Goal: Obtain resource: Obtain resource

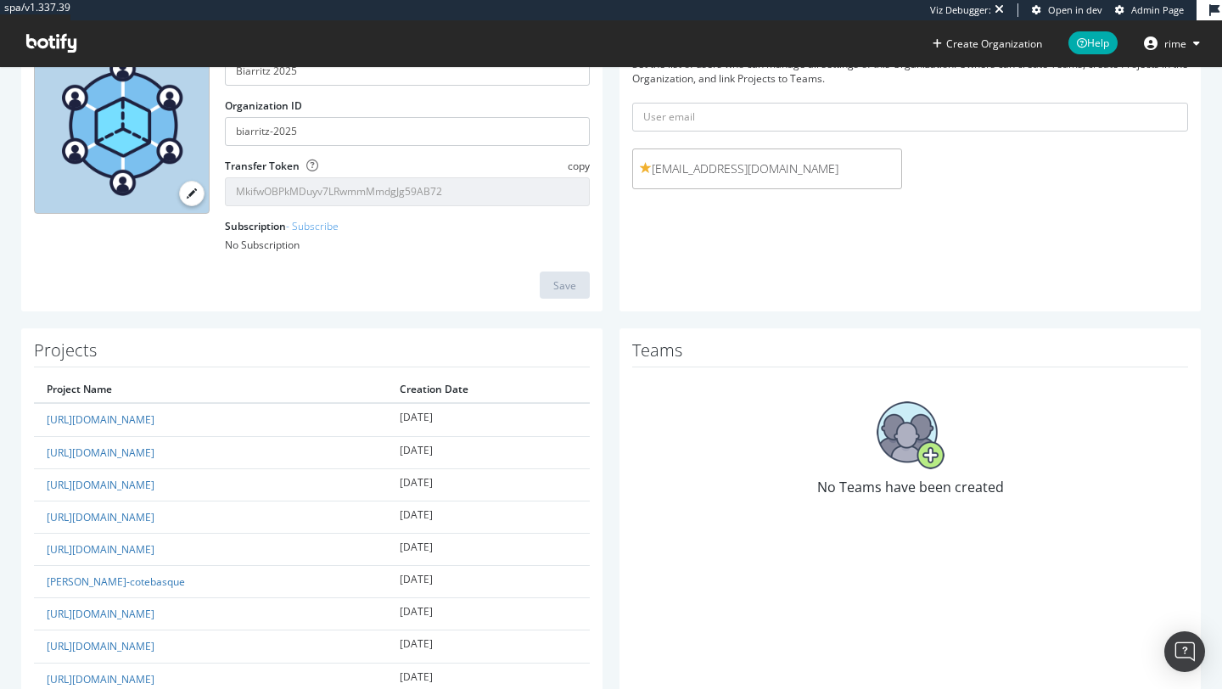
scroll to position [175, 0]
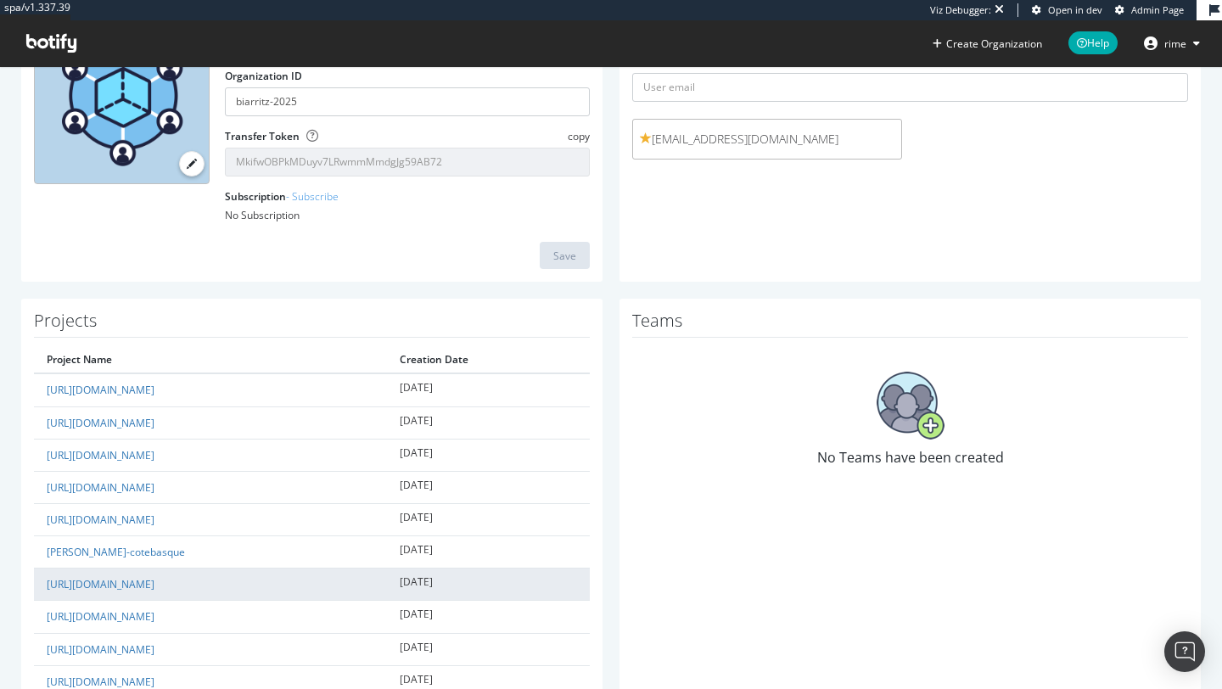
click at [175, 576] on td "[URL][DOMAIN_NAME]" at bounding box center [210, 585] width 353 height 32
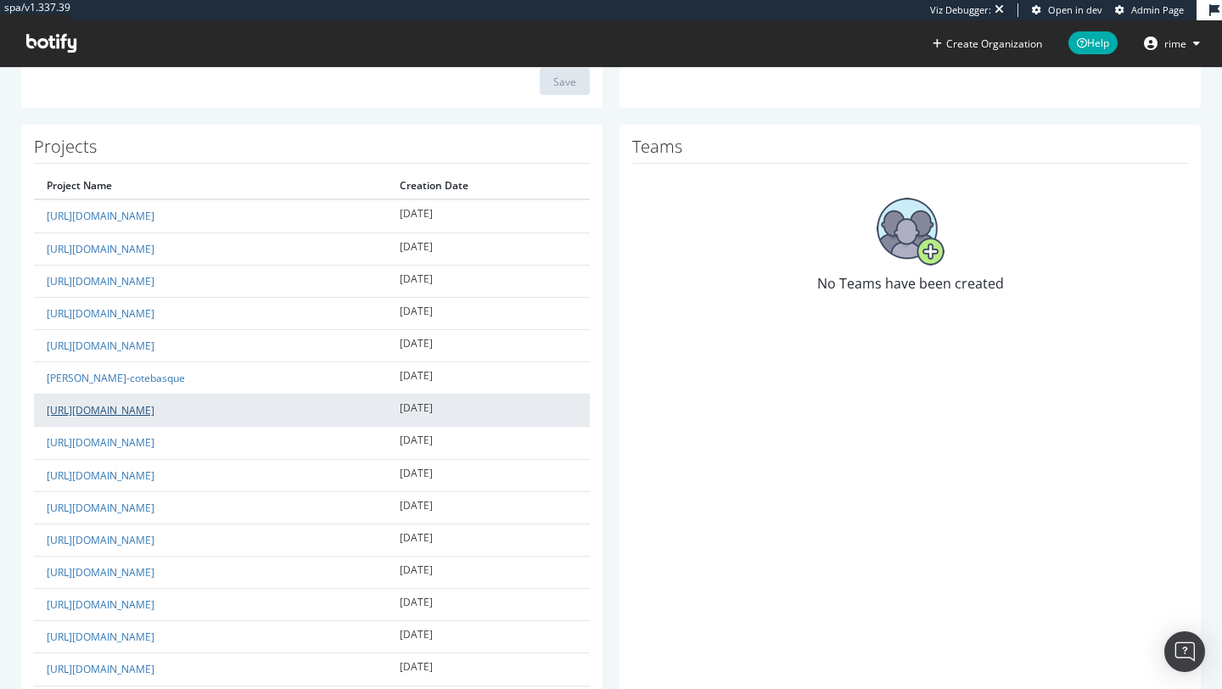
scroll to position [361, 0]
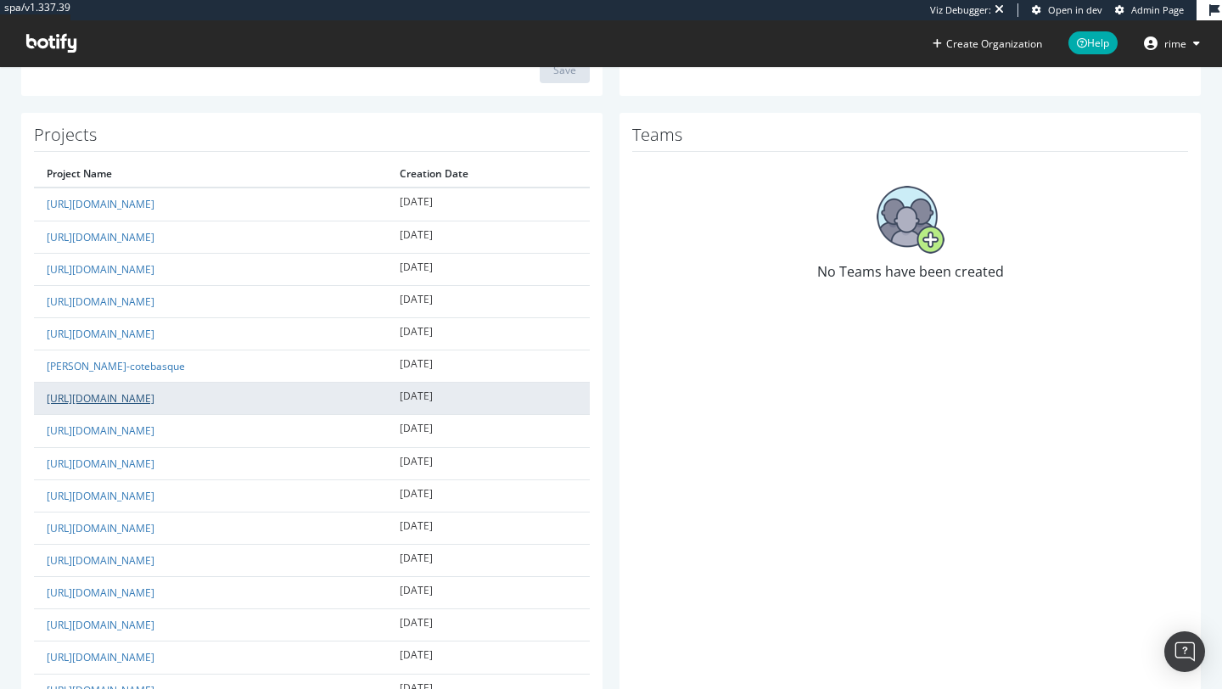
copy link "[URL][DOMAIN_NAME]"
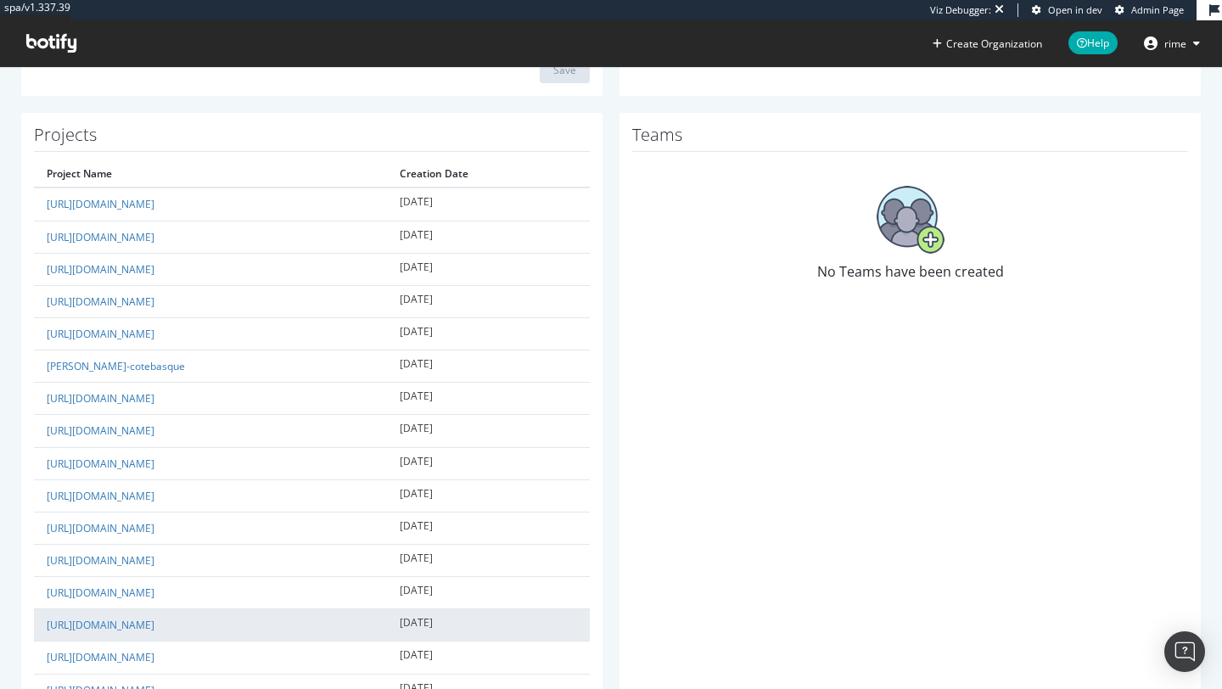
drag, startPoint x: 37, startPoint y: 428, endPoint x: 218, endPoint y: 620, distance: 263.6
click at [218, 620] on tbody "[URL][DOMAIN_NAME] [DATE] [URL][DOMAIN_NAME] [DATE] [URL][DOMAIN_NAME] [DATE] […" at bounding box center [312, 512] width 556 height 648
copy tbody "[URL][DOMAIN_NAME] [DATE] [URL][DOMAIN_NAME] [DATE] [URL][DOMAIN_NAME] [DATE] […"
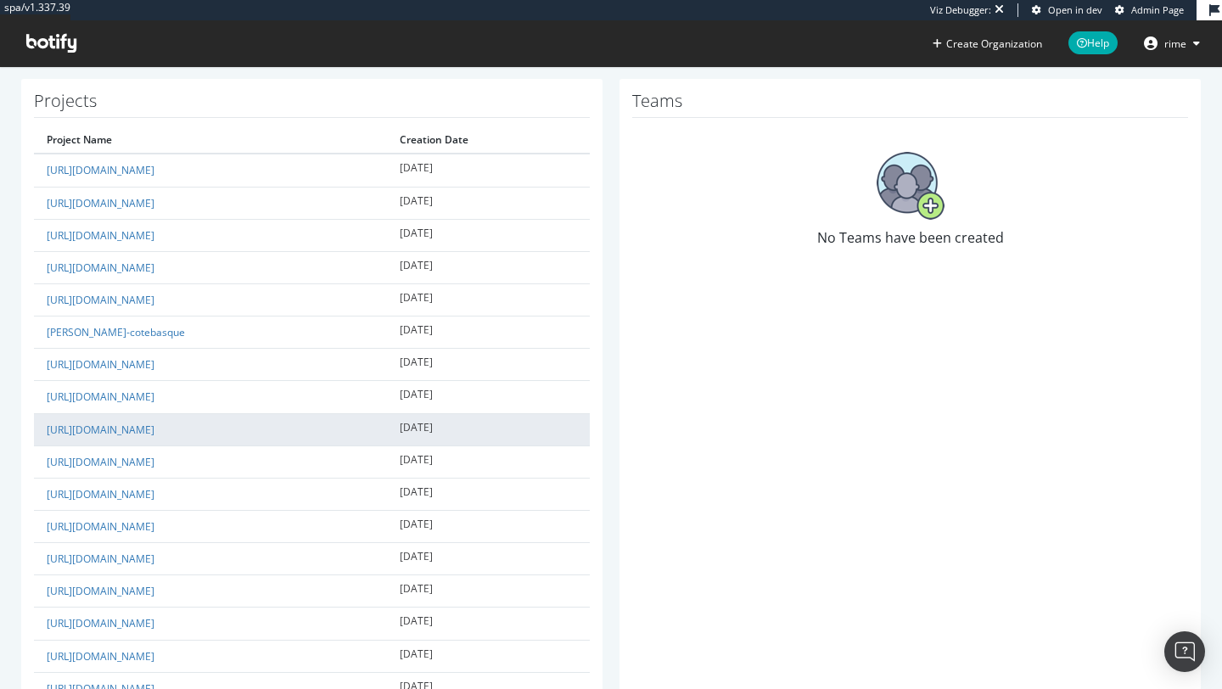
scroll to position [413, 0]
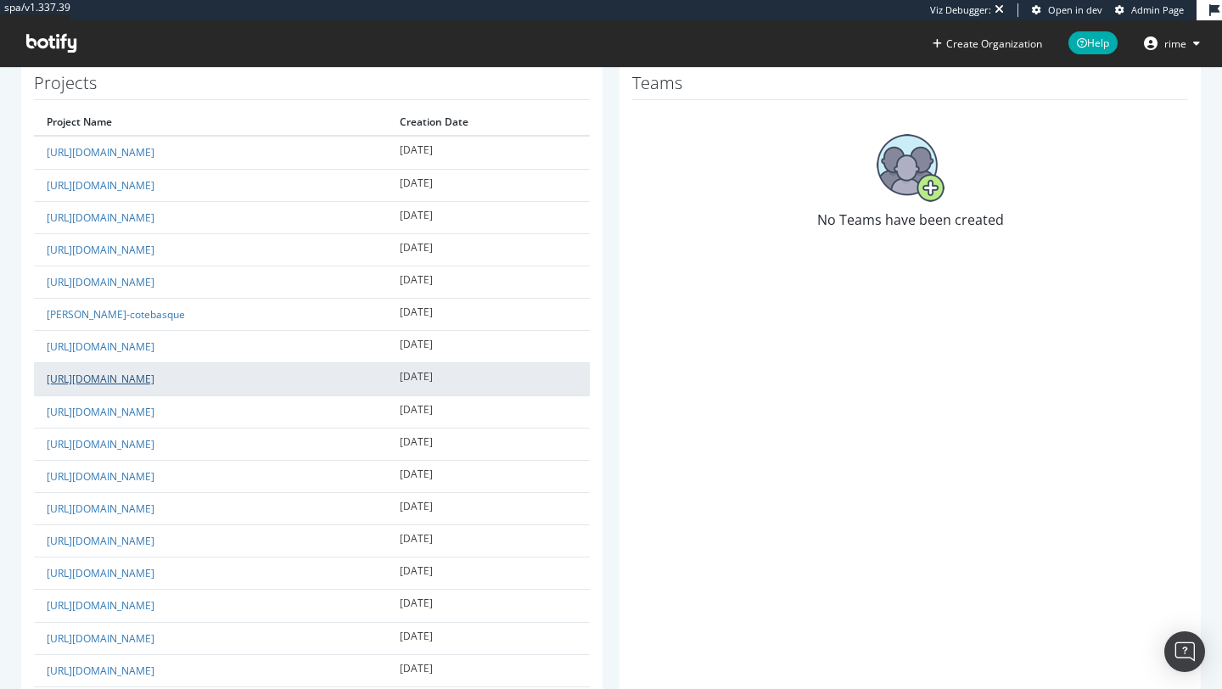
copy tbody "[URL][DOMAIN_NAME] [DATE] [URL][DOMAIN_NAME] [DATE] [URL][DOMAIN_NAME] [DATE] […"
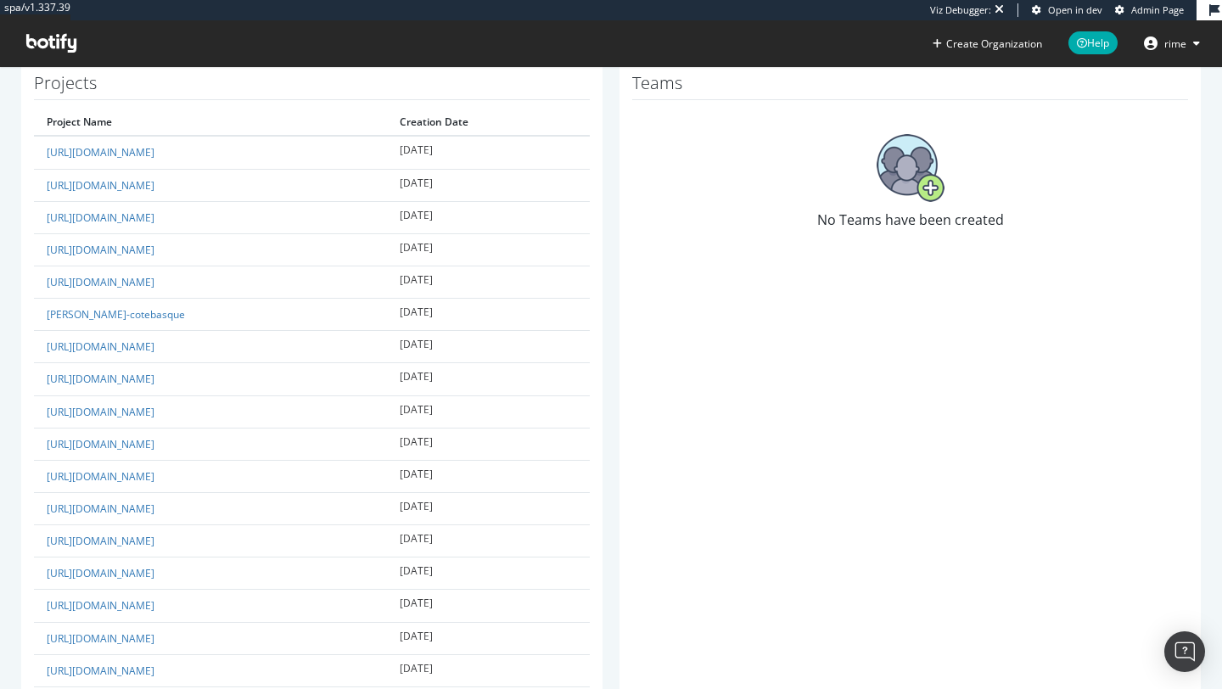
click at [26, 374] on div "Projects Project Name Creation Date [URL][DOMAIN_NAME] [DATE] [URL][DOMAIN_NAME…" at bounding box center [312, 445] width 582 height 769
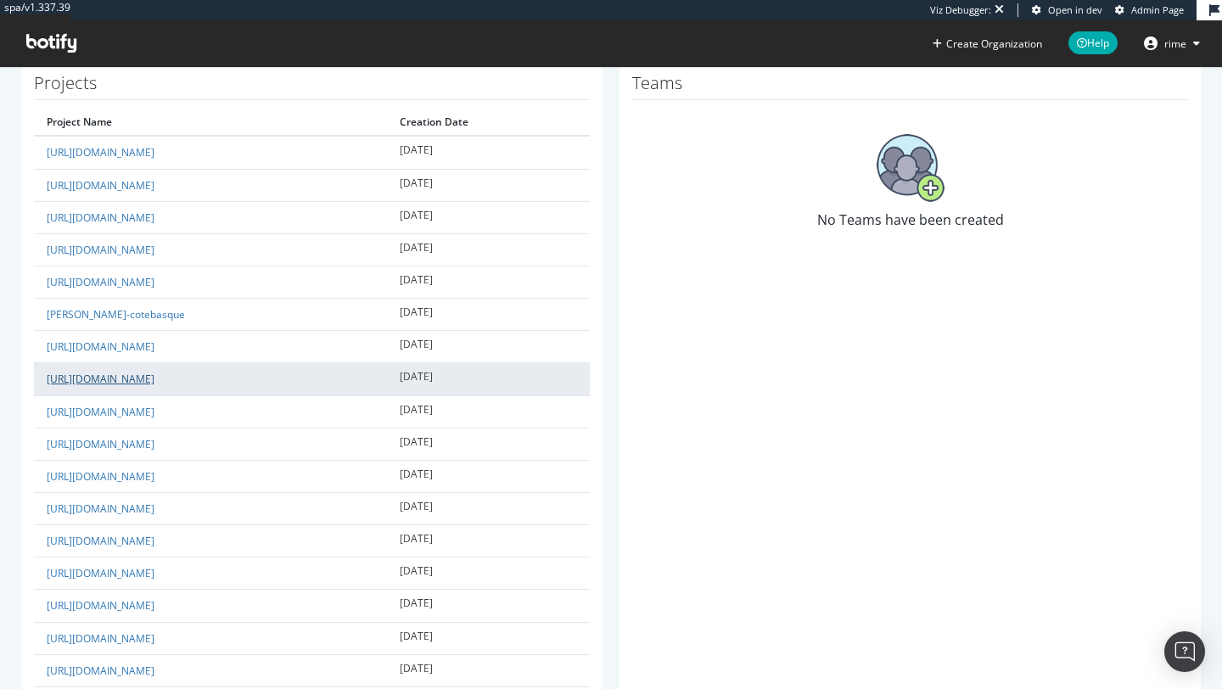
copy link "[URL][DOMAIN_NAME]"
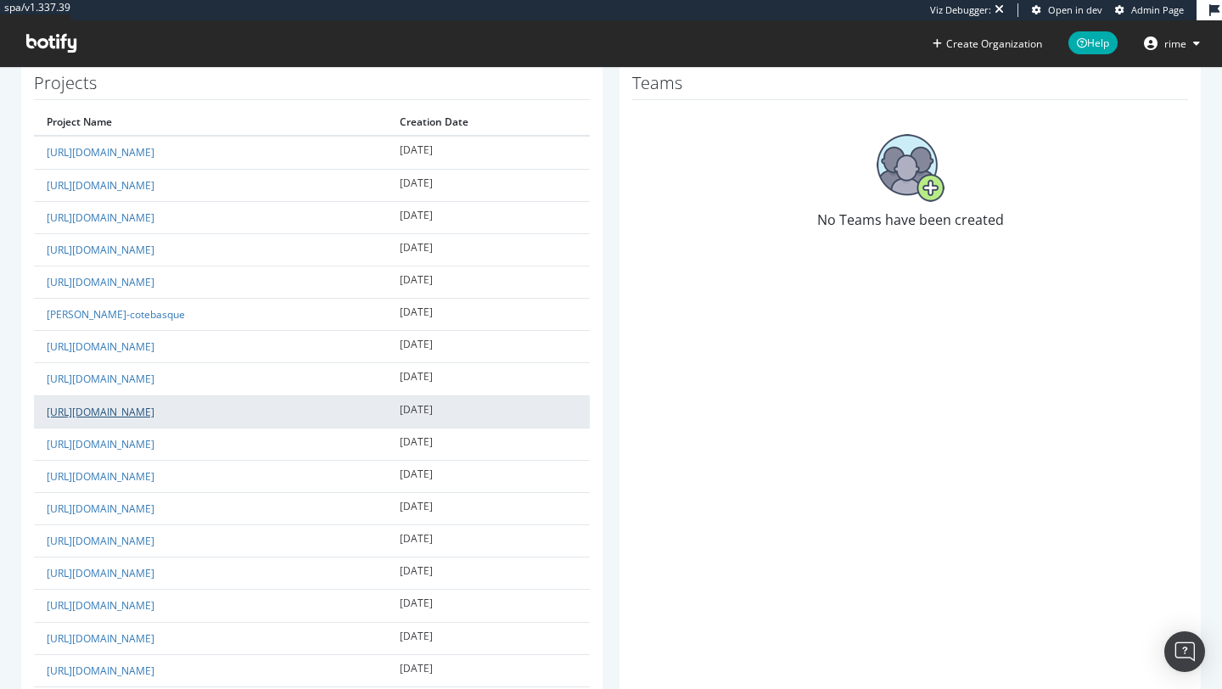
copy link "[URL][DOMAIN_NAME]"
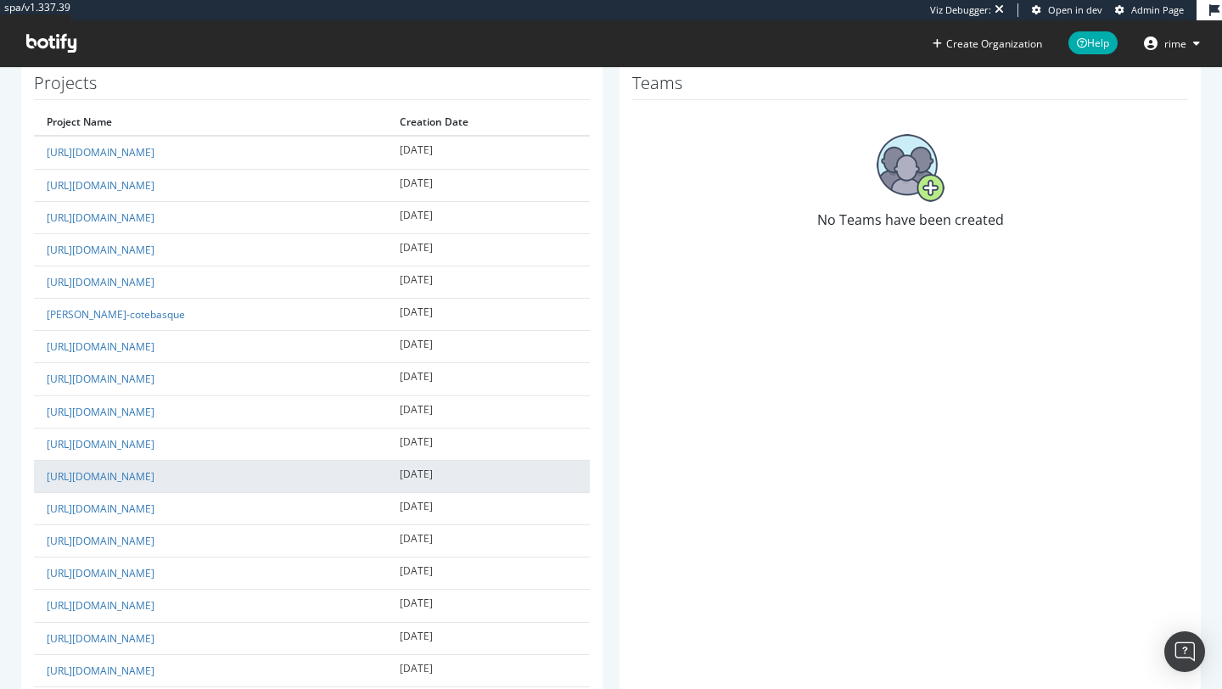
drag, startPoint x: 40, startPoint y: 443, endPoint x: 239, endPoint y: 475, distance: 201.1
click at [239, 475] on tbody "[URL][DOMAIN_NAME] [DATE] [URL][DOMAIN_NAME] [DATE] [URL][DOMAIN_NAME] [DATE] […" at bounding box center [312, 460] width 556 height 648
copy tbody "[URL][DOMAIN_NAME] [DATE] [URL][DOMAIN_NAME]"
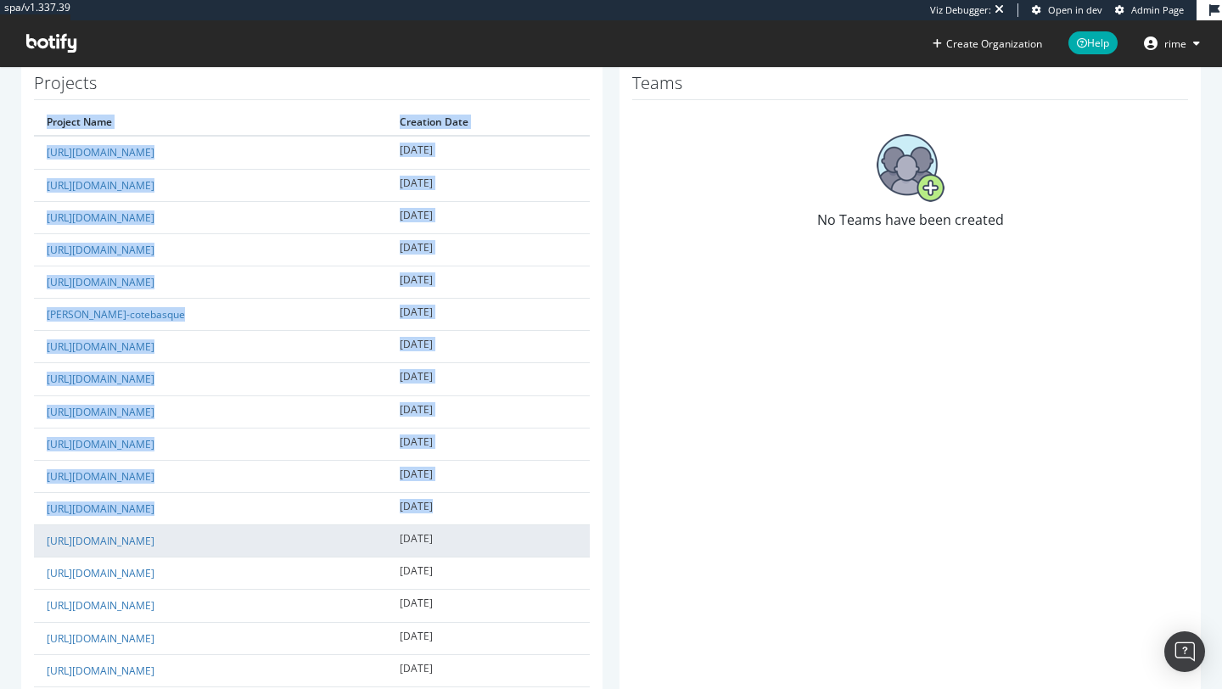
drag, startPoint x: 32, startPoint y: 505, endPoint x: 216, endPoint y: 529, distance: 185.7
click at [216, 529] on div "Projects Project Name Creation Date [URL][DOMAIN_NAME] [DATE] [URL][DOMAIN_NAME…" at bounding box center [312, 445] width 582 height 769
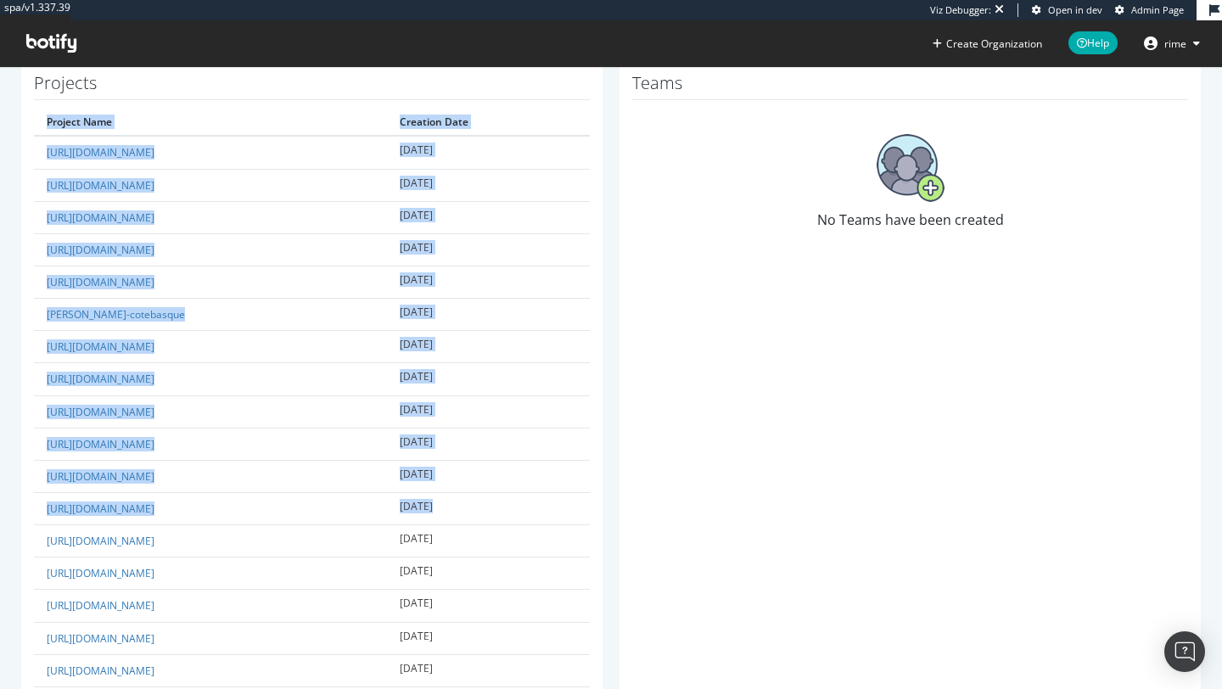
click at [13, 504] on div "Projects Project Name Creation Date [URL][DOMAIN_NAME] [DATE] [URL][DOMAIN_NAME…" at bounding box center [312, 445] width 599 height 769
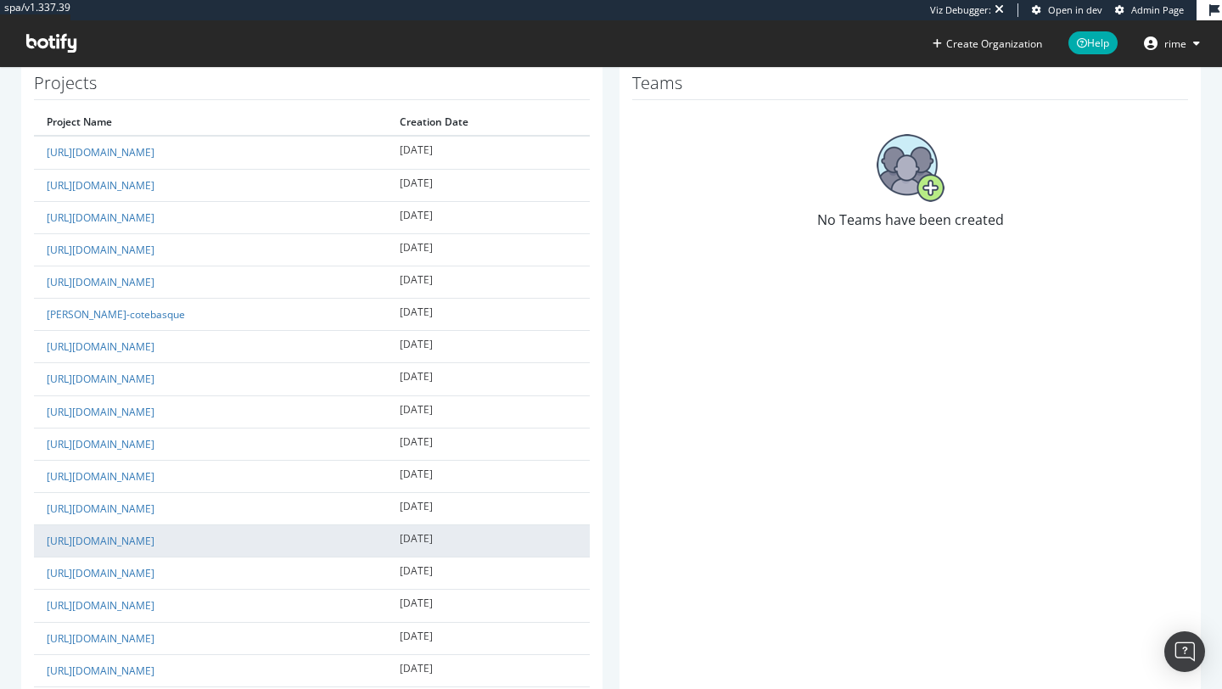
drag, startPoint x: 33, startPoint y: 505, endPoint x: 206, endPoint y: 548, distance: 178.3
click at [206, 548] on tbody "[URL][DOMAIN_NAME] [DATE] [URL][DOMAIN_NAME] [DATE] [URL][DOMAIN_NAME] [DATE] […" at bounding box center [312, 460] width 556 height 648
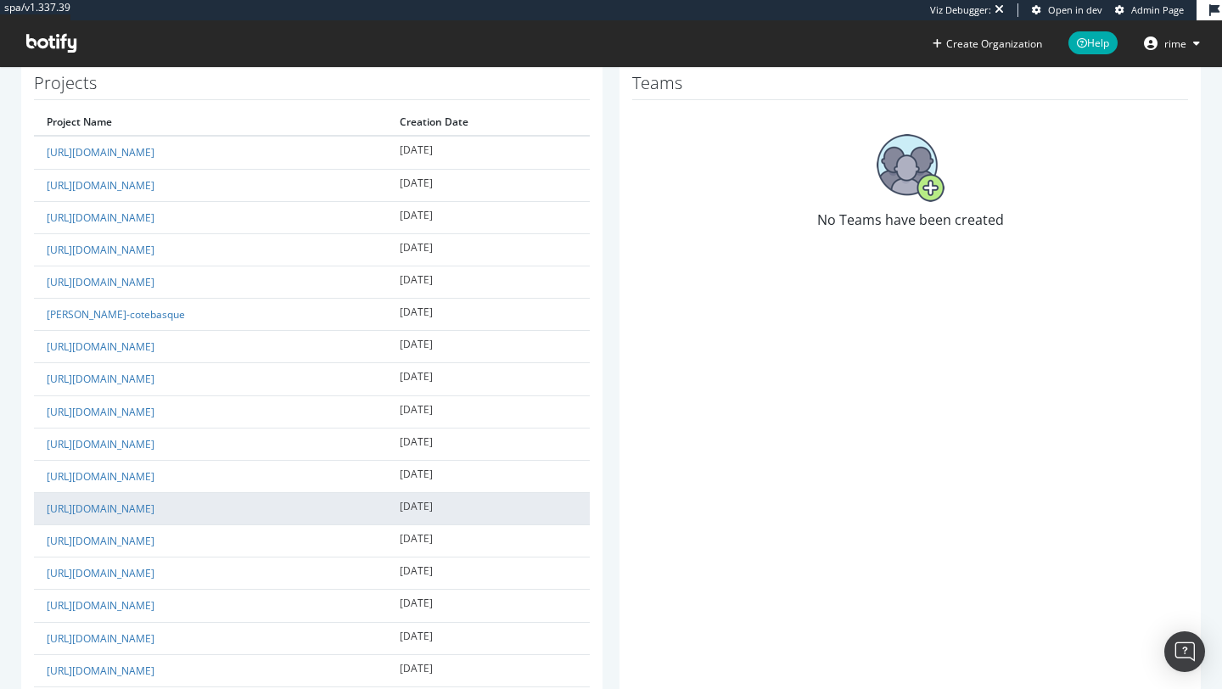
drag, startPoint x: 222, startPoint y: 541, endPoint x: 44, endPoint y: 507, distance: 181.5
click at [44, 507] on tbody "[URL][DOMAIN_NAME] [DATE] [URL][DOMAIN_NAME] [DATE] [URL][DOMAIN_NAME] [DATE] […" at bounding box center [312, 460] width 556 height 648
copy tbody "[URL][DOMAIN_NAME] [DATE] [URL][DOMAIN_NAME]"
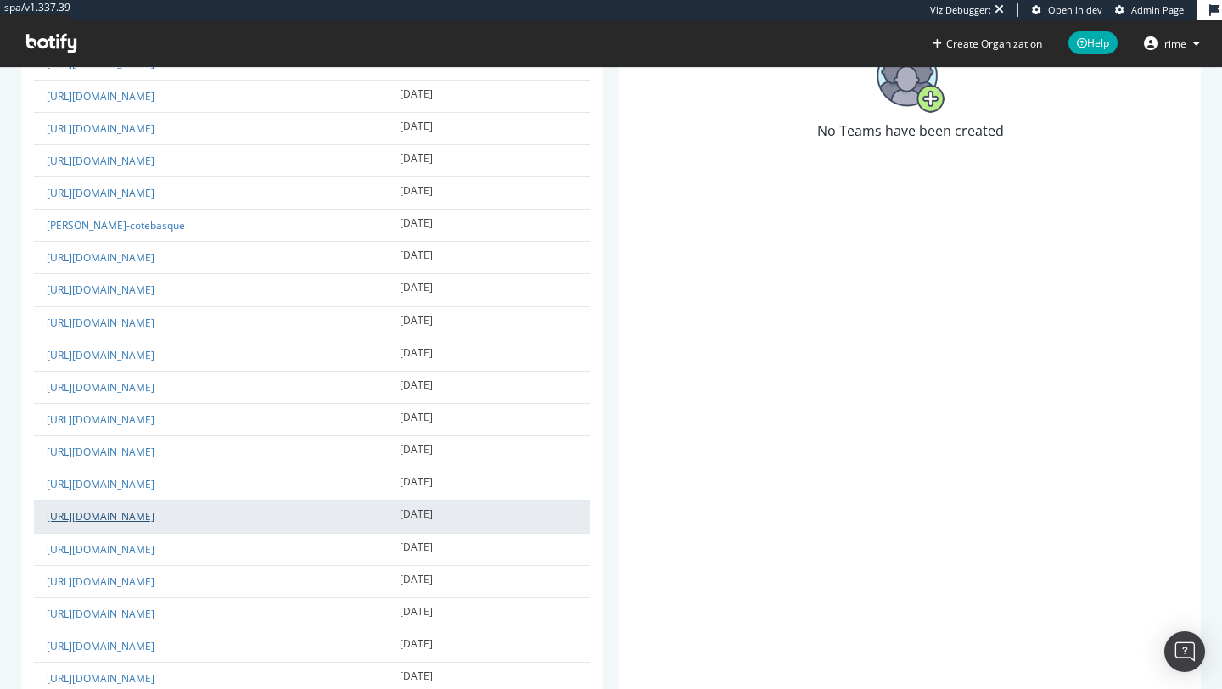
scroll to position [503, 0]
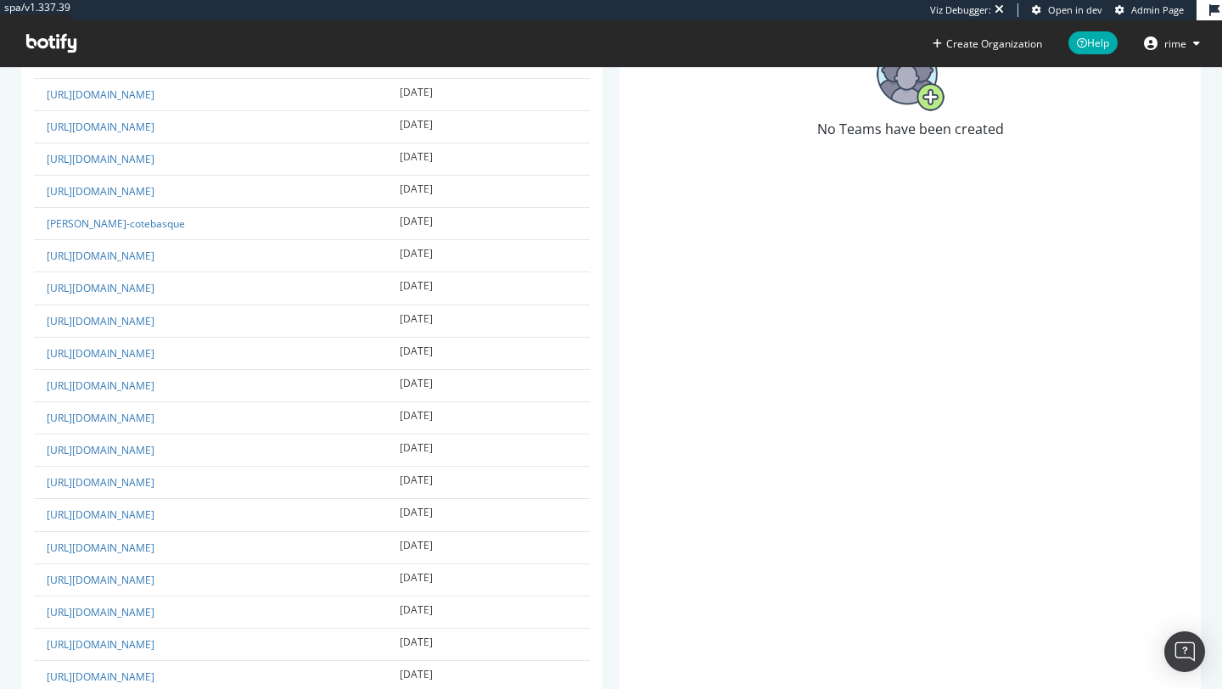
click at [31, 484] on div "Projects Project Name Creation Date [URL][DOMAIN_NAME] [DATE] [URL][DOMAIN_NAME…" at bounding box center [312, 354] width 582 height 769
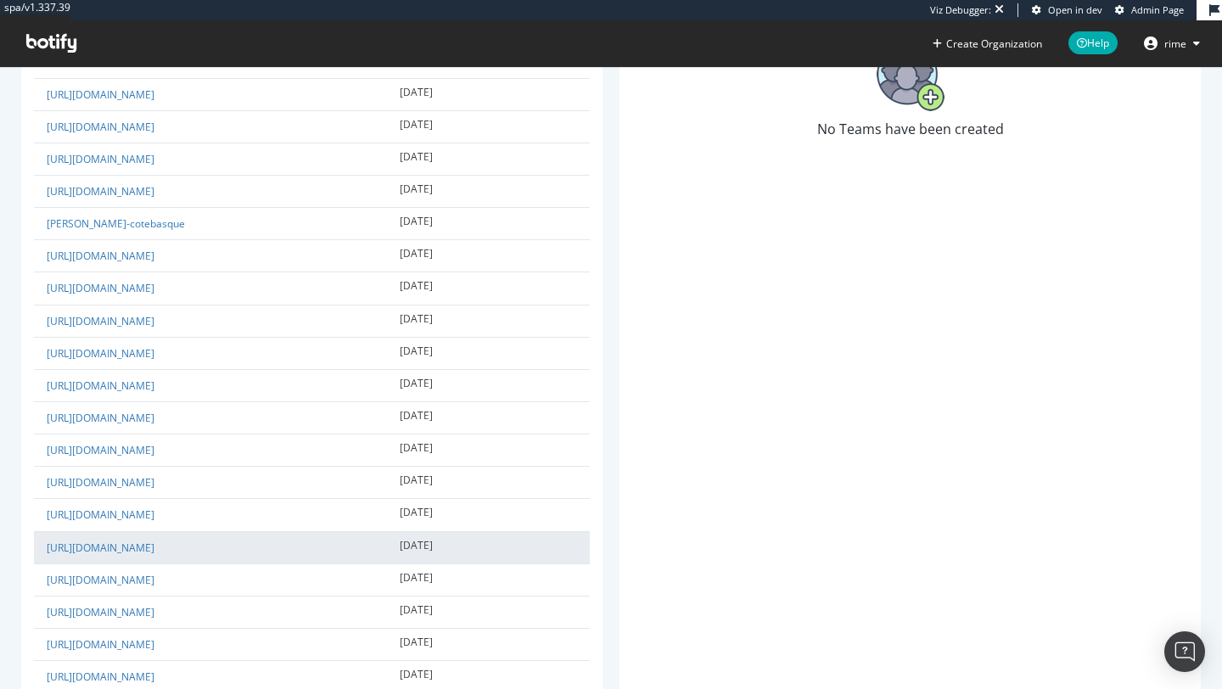
drag, startPoint x: 40, startPoint y: 483, endPoint x: 244, endPoint y: 550, distance: 215.3
click at [244, 550] on tbody "[URL][DOMAIN_NAME] [DATE] [URL][DOMAIN_NAME] [DATE] [URL][DOMAIN_NAME] [DATE] […" at bounding box center [312, 369] width 556 height 648
copy tbody "[URL][DOMAIN_NAME] [DATE] [URL][DOMAIN_NAME] [DATE] [URL][DOMAIN_NAME]"
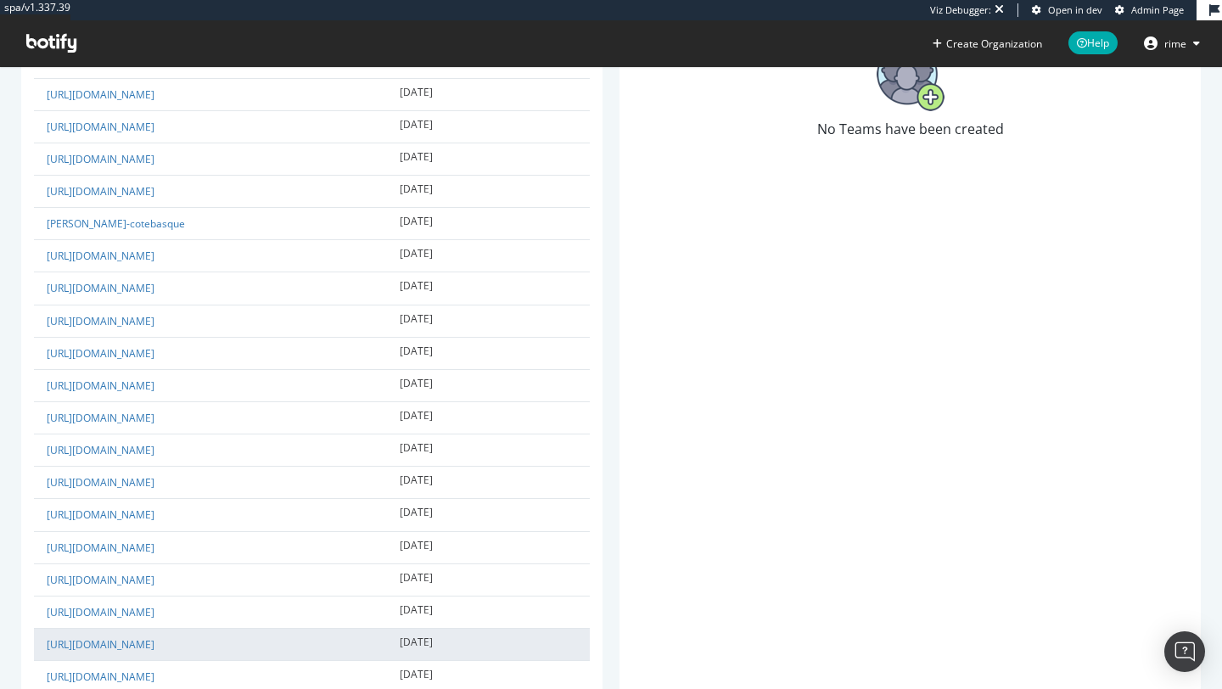
scroll to position [587, 0]
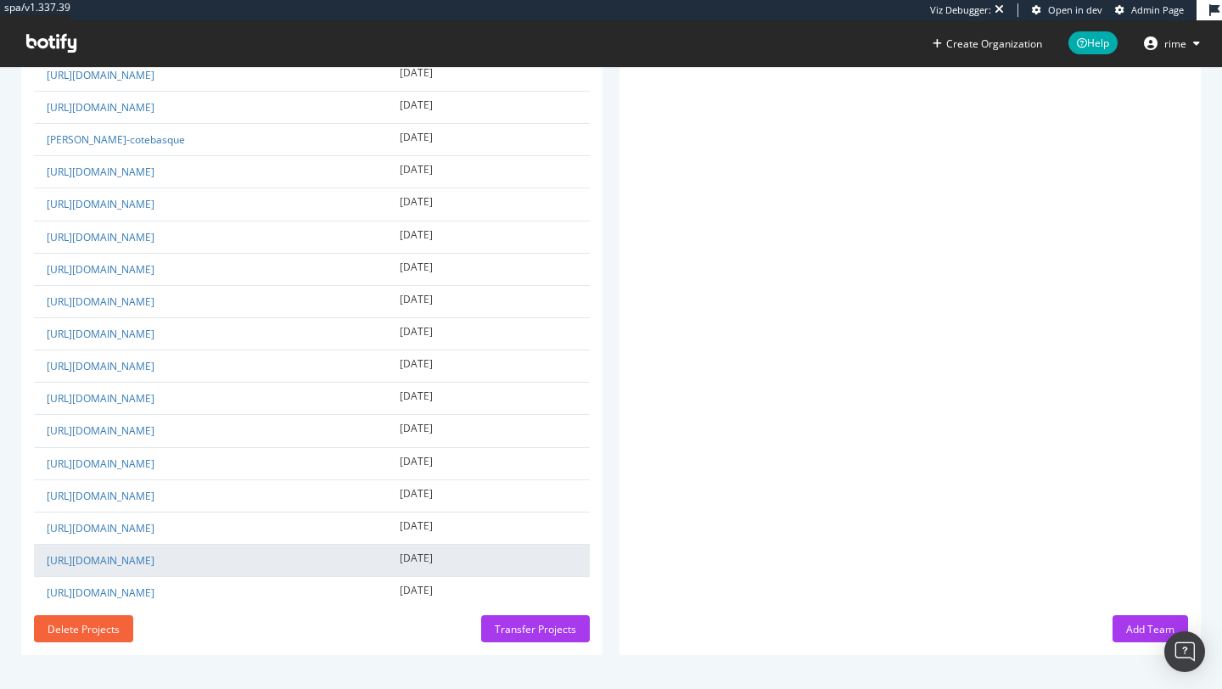
drag, startPoint x: 23, startPoint y: 489, endPoint x: 227, endPoint y: 554, distance: 214.0
click at [230, 554] on div "Projects Project Name Creation Date [URL][DOMAIN_NAME] [DATE] [URL][DOMAIN_NAME…" at bounding box center [312, 270] width 582 height 769
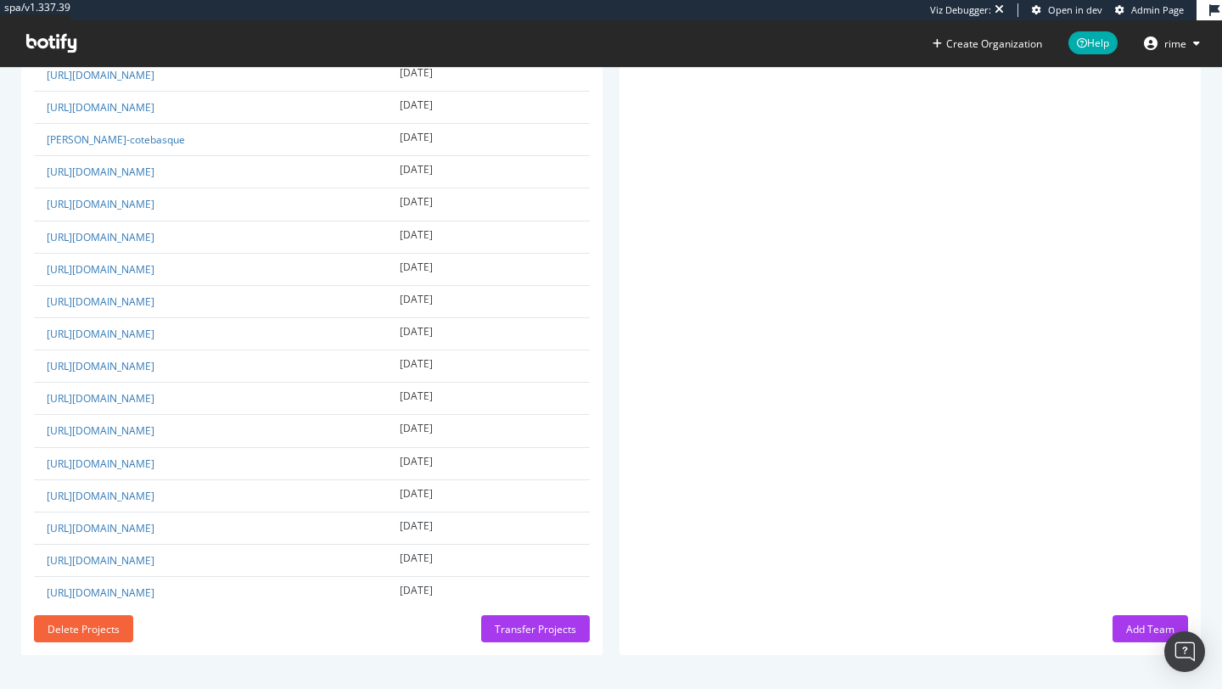
click at [22, 510] on div "Projects Project Name Creation Date [URL][DOMAIN_NAME] [DATE] [URL][DOMAIN_NAME…" at bounding box center [312, 270] width 582 height 769
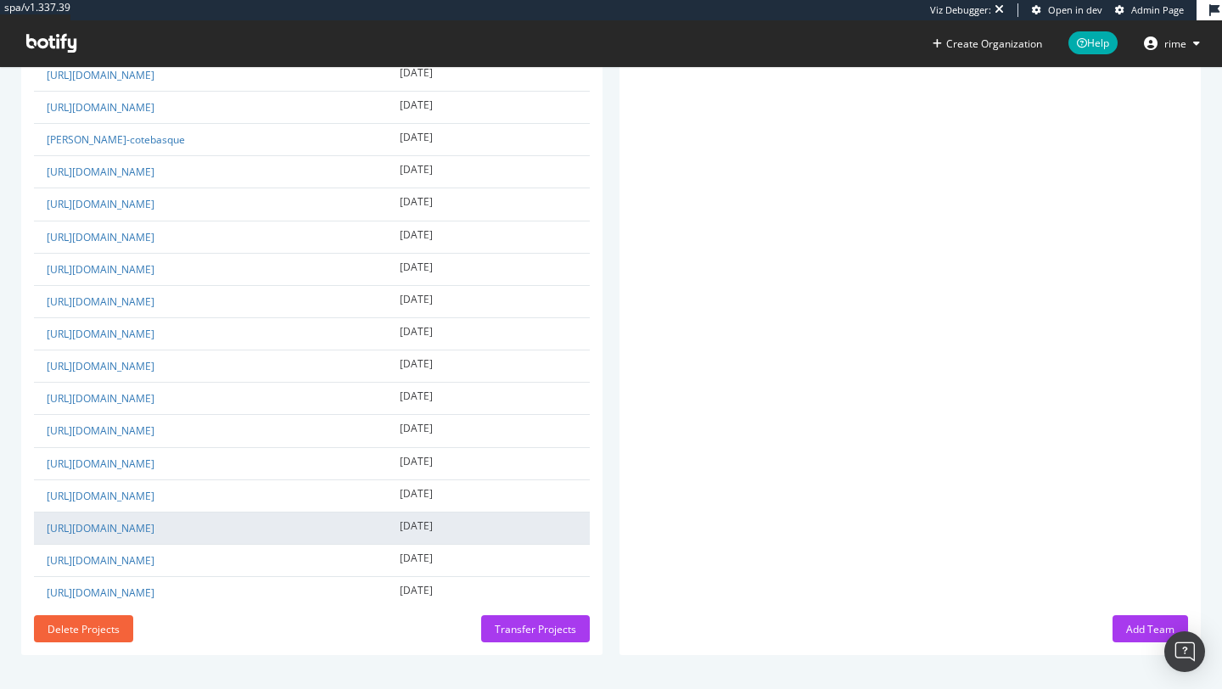
drag, startPoint x: 29, startPoint y: 494, endPoint x: 205, endPoint y: 542, distance: 182.3
click at [205, 542] on div "Projects Project Name Creation Date [URL][DOMAIN_NAME] [DATE] [URL][DOMAIN_NAME…" at bounding box center [312, 270] width 582 height 769
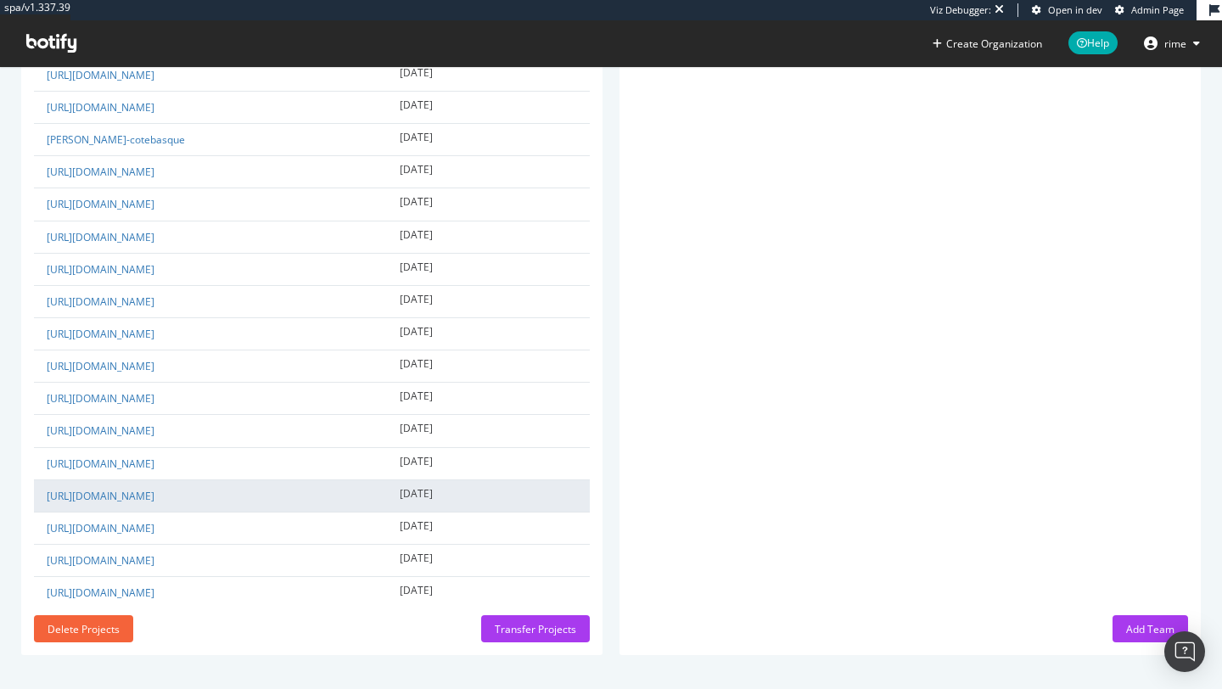
drag, startPoint x: 240, startPoint y: 597, endPoint x: 44, endPoint y: 494, distance: 221.4
click at [44, 494] on tbody "[URL][DOMAIN_NAME] [DATE] [URL][DOMAIN_NAME] [DATE] [URL][DOMAIN_NAME] [DATE] […" at bounding box center [312, 285] width 556 height 648
copy tbody "[URL][DOMAIN_NAME] [DATE] [URL][DOMAIN_NAME] [DATE] [URL][DOMAIN_NAME] [DATE] […"
